Goal: Information Seeking & Learning: Find specific fact

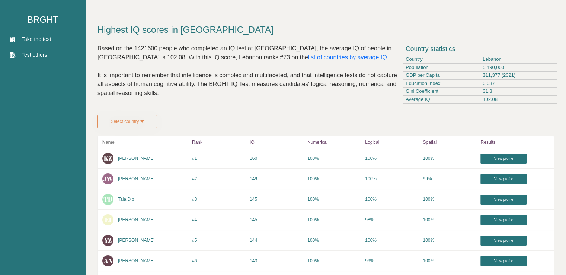
click at [275, 60] on div "Based on the 1421600 people who completed an IQ test at [GEOGRAPHIC_DATA], the …" at bounding box center [248, 76] width 302 height 65
drag, startPoint x: 242, startPoint y: 54, endPoint x: 252, endPoint y: 47, distance: 12.5
click at [243, 54] on div "Based on the 1421600 people who completed an IQ test at [GEOGRAPHIC_DATA], the …" at bounding box center [248, 76] width 302 height 65
click at [257, 48] on div "Based on the 1421600 people who completed an IQ test at [GEOGRAPHIC_DATA], the …" at bounding box center [248, 76] width 302 height 65
click at [296, 49] on div "Based on the 1421600 people who completed an IQ test at [GEOGRAPHIC_DATA], the …" at bounding box center [248, 76] width 302 height 65
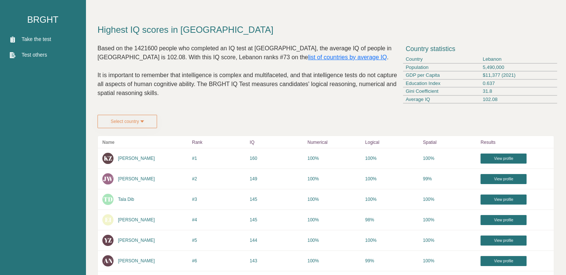
click at [153, 49] on div "Based on the 1421600 people who completed an IQ test at [GEOGRAPHIC_DATA], the …" at bounding box center [248, 76] width 302 height 65
click at [337, 47] on div "Based on the 1421600 people who completed an IQ test at [GEOGRAPHIC_DATA], the …" at bounding box center [248, 76] width 302 height 65
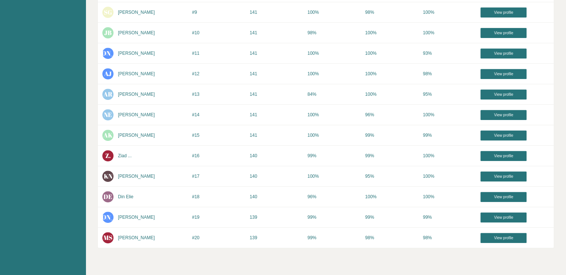
scroll to position [332, 0]
